Goal: Check status: Check status

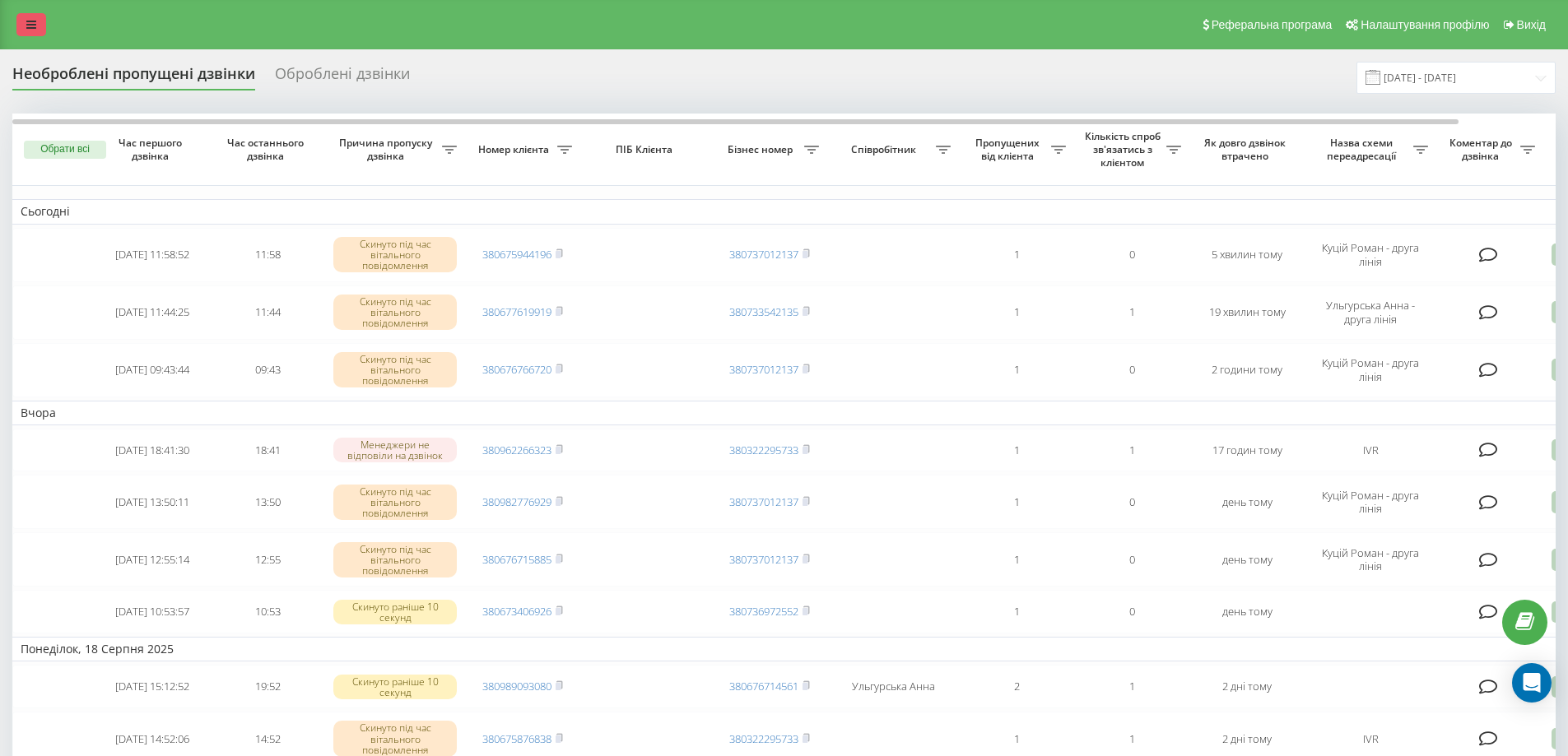
click at [23, 28] on link at bounding box center [31, 24] width 29 height 23
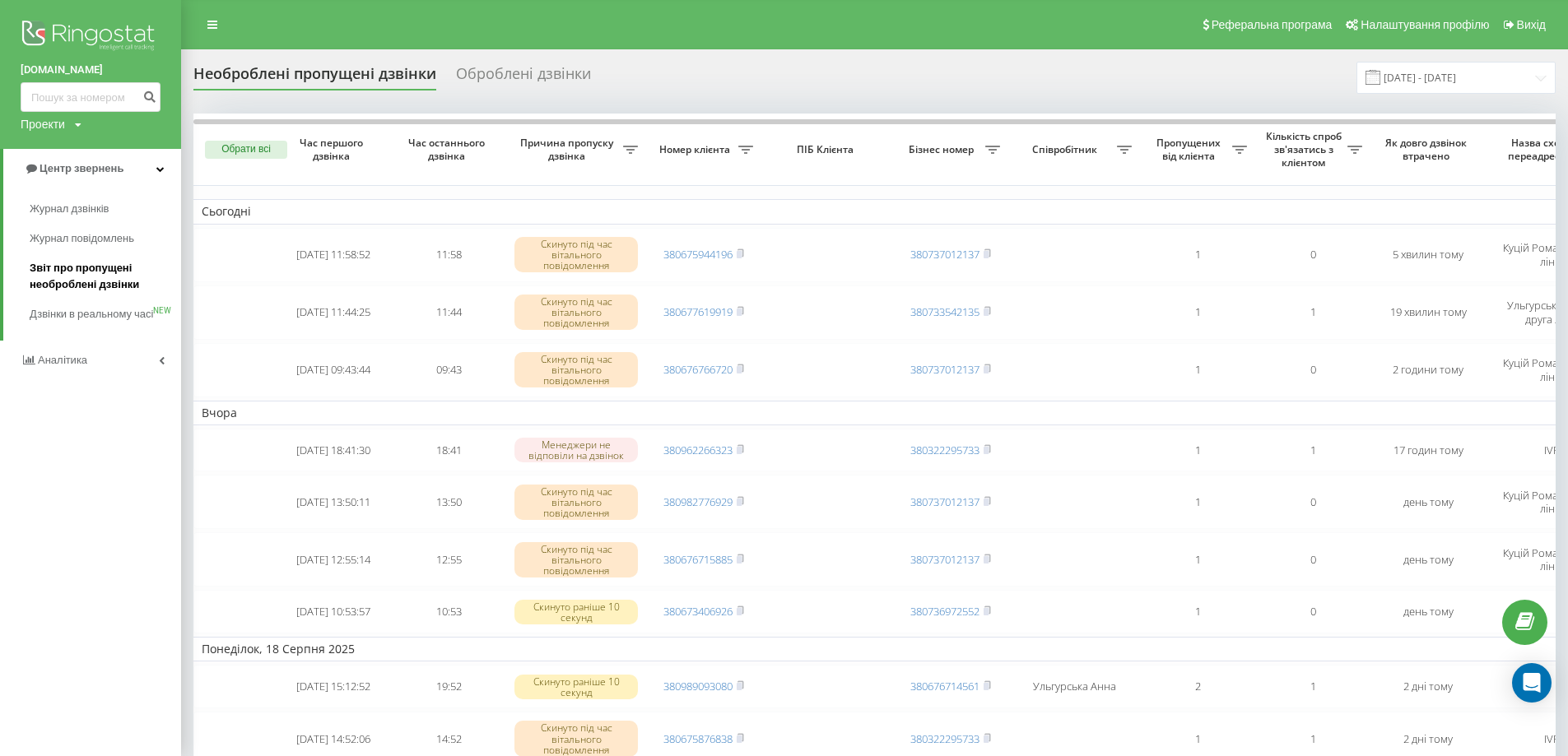
click at [105, 284] on span "Звіт про пропущені необроблені дзвінки" at bounding box center [101, 277] width 144 height 33
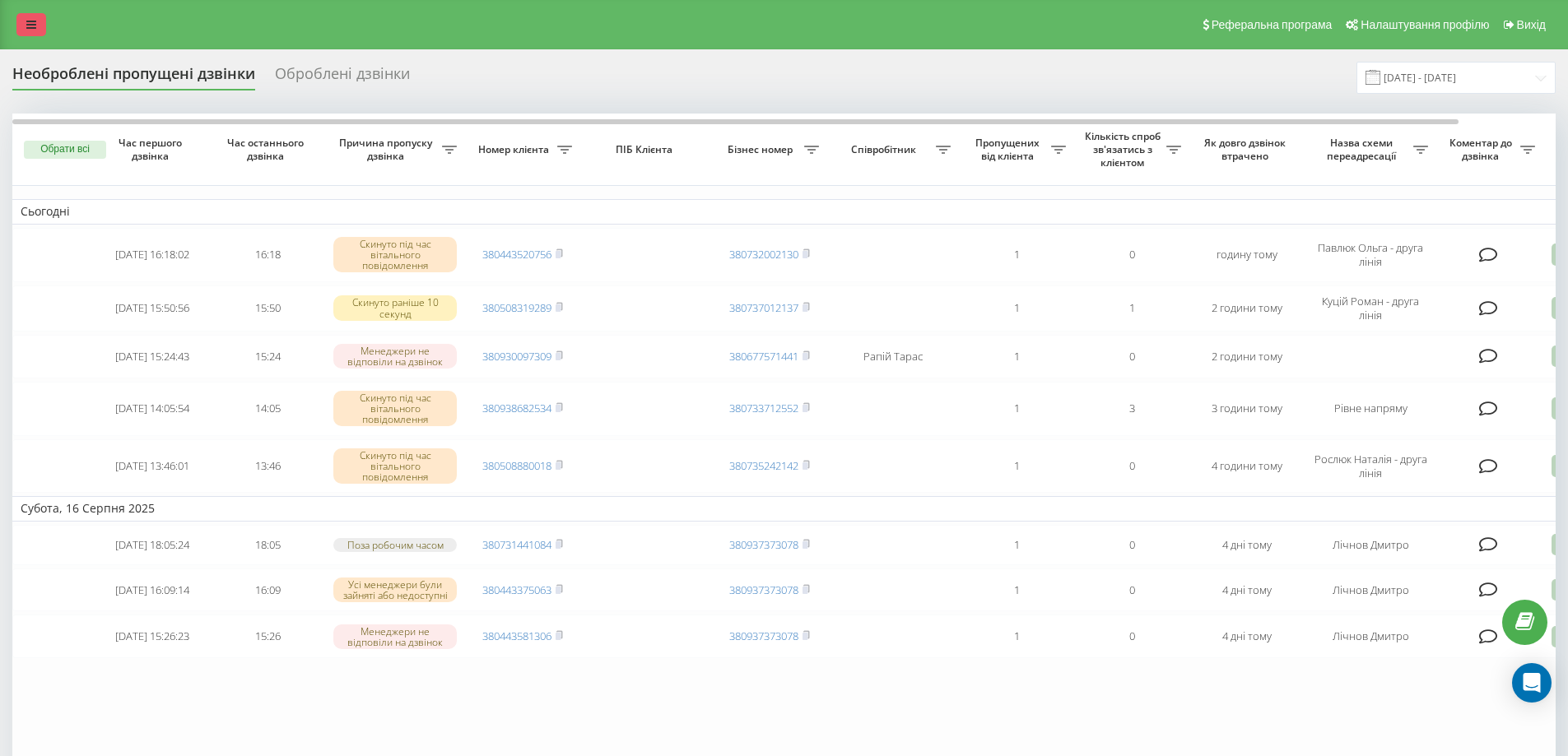
click at [35, 35] on link at bounding box center [31, 24] width 29 height 23
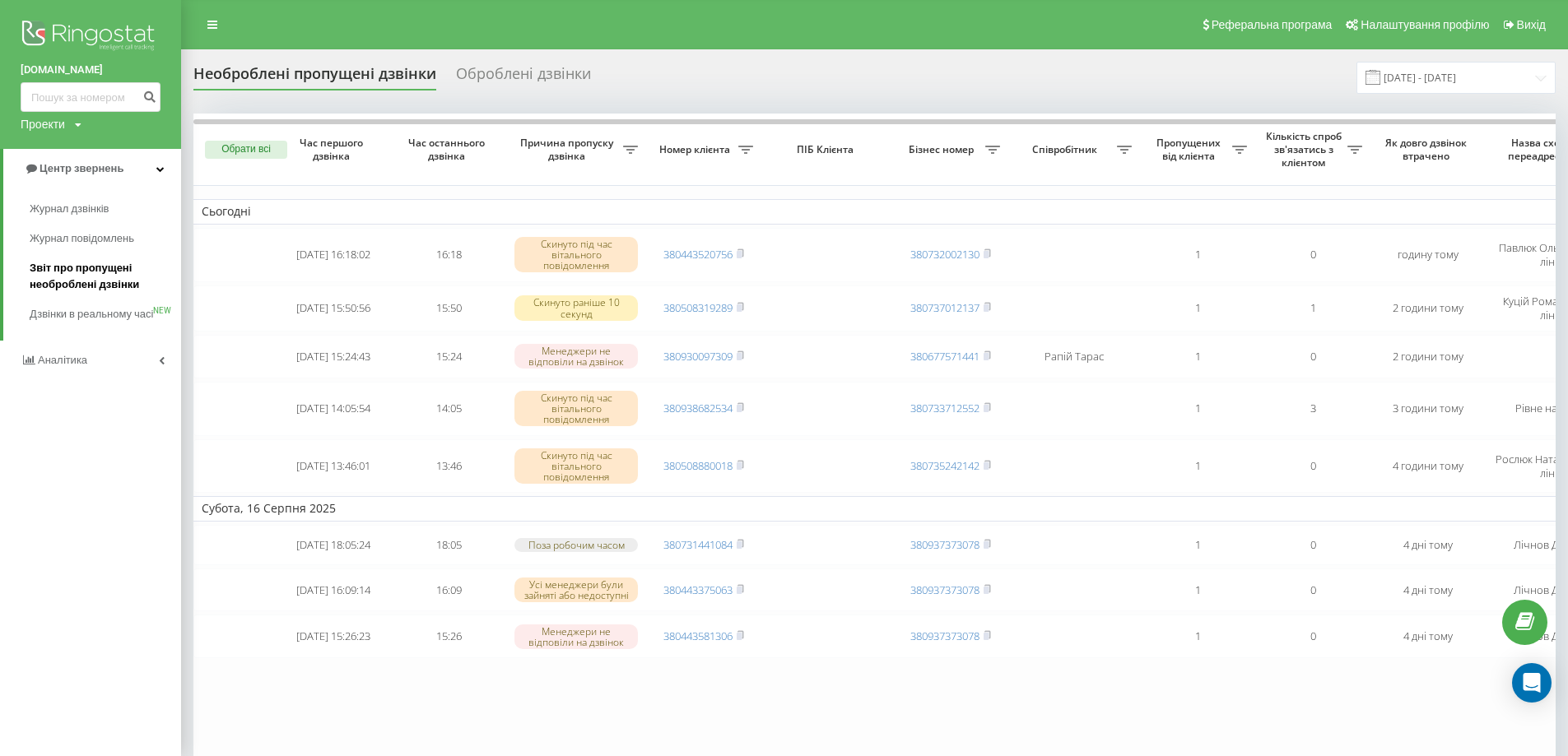
click at [122, 278] on span "Звіт про пропущені необроблені дзвінки" at bounding box center [101, 277] width 144 height 33
